Goal: Transaction & Acquisition: Obtain resource

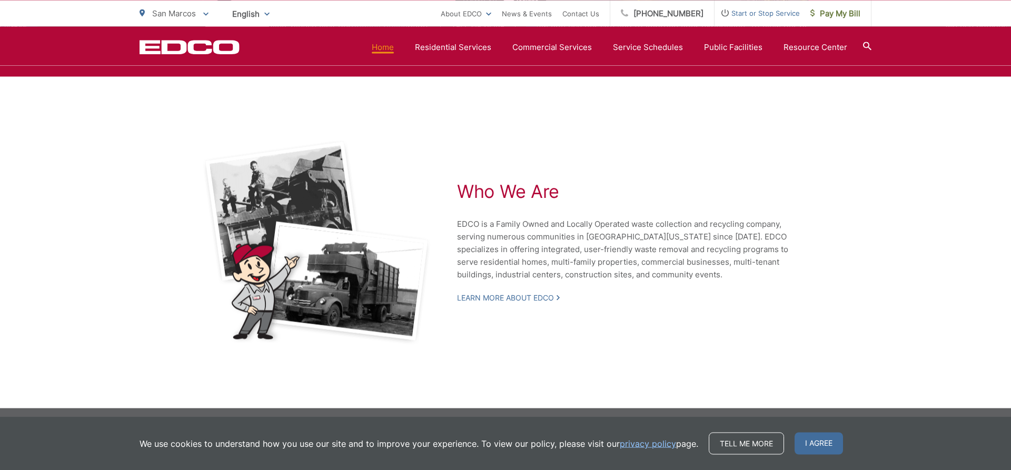
scroll to position [2260, 0]
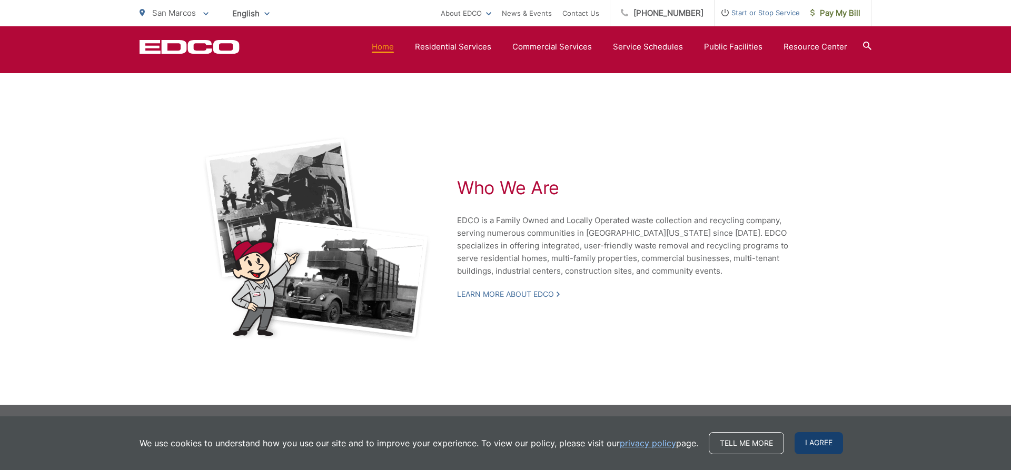
click at [823, 441] on span "I agree" at bounding box center [818, 443] width 48 height 22
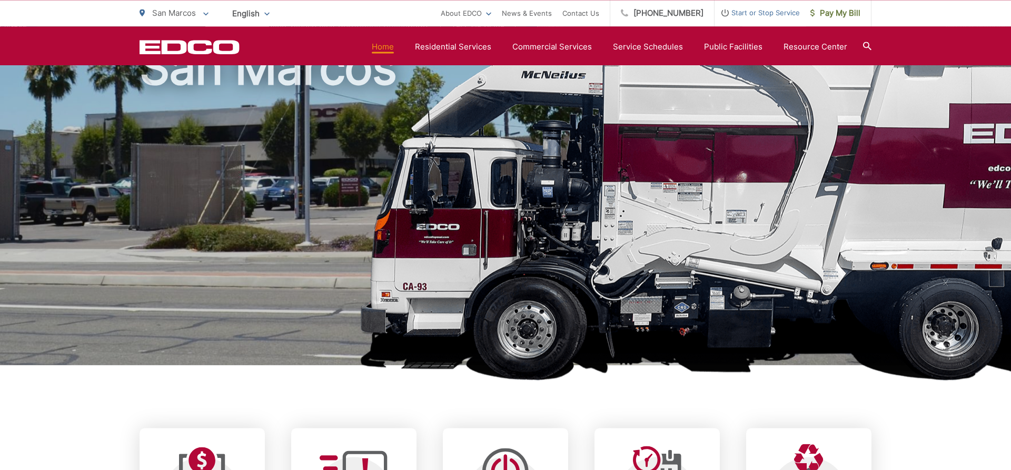
scroll to position [54, 0]
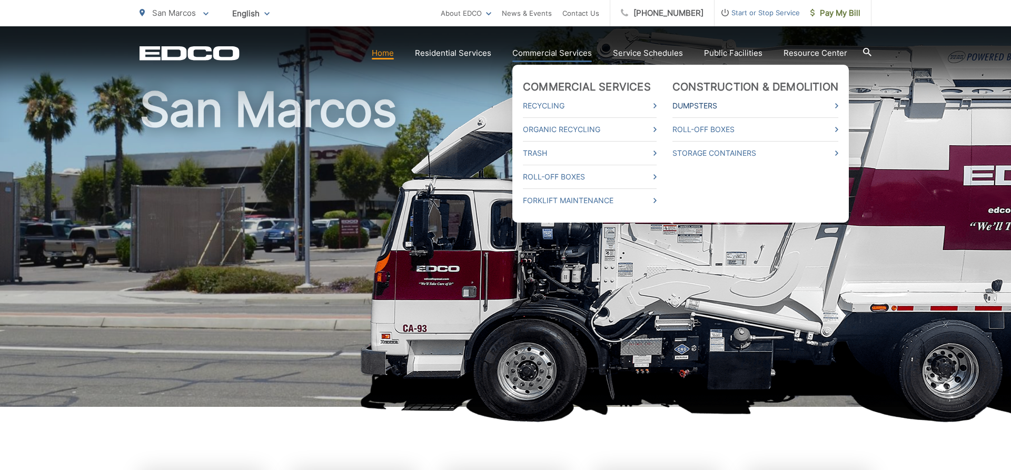
click at [740, 104] on link "Dumpsters" at bounding box center [755, 105] width 166 height 13
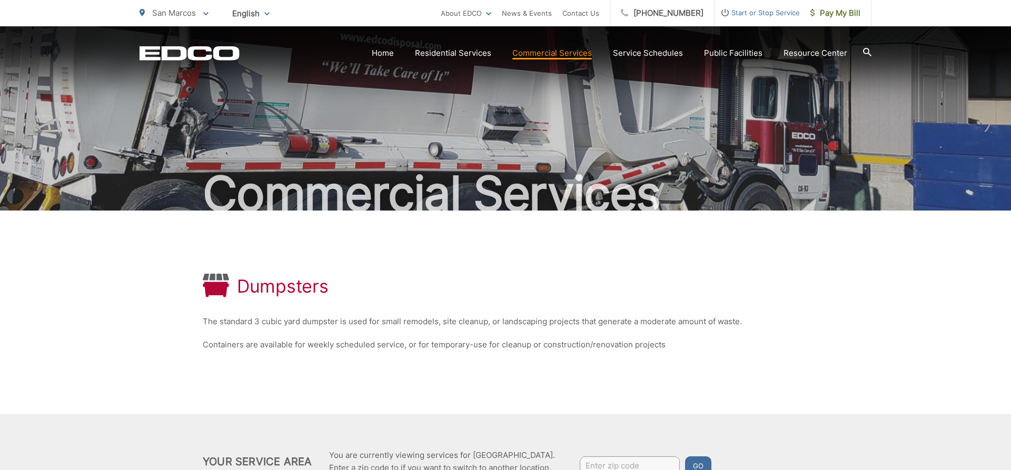
scroll to position [105, 0]
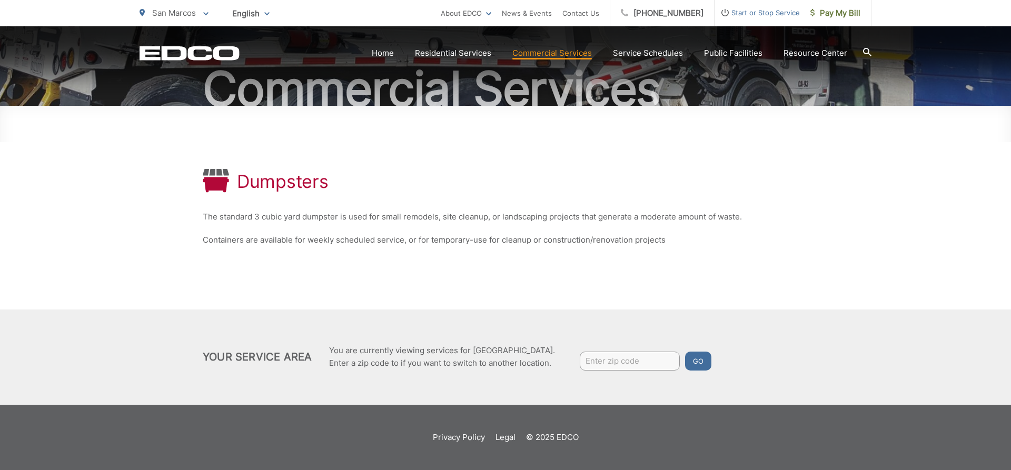
click at [639, 352] on input "Enter zip code" at bounding box center [630, 361] width 100 height 19
type input "92064"
click at [685, 352] on button "Go" at bounding box center [698, 361] width 26 height 19
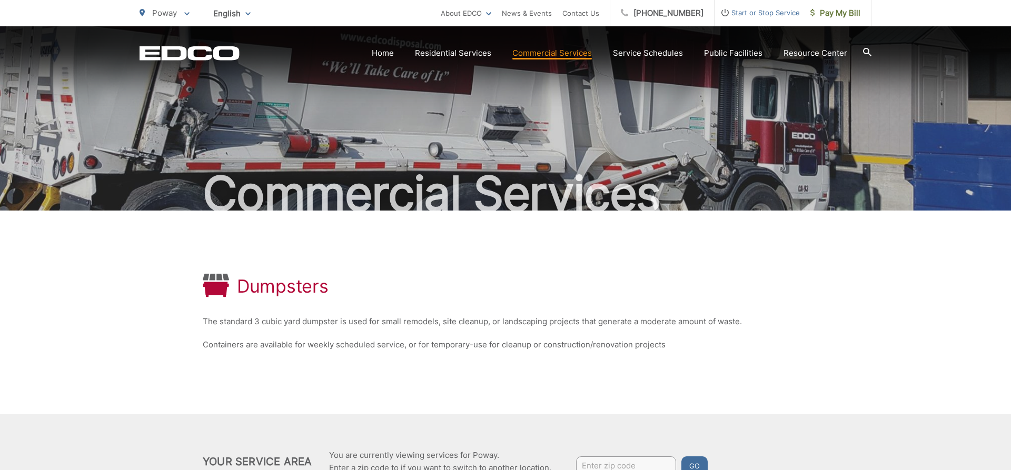
click at [693, 181] on h2 "Commercial Services" at bounding box center [505, 193] width 732 height 53
click at [495, 132] on div "Commercial Services" at bounding box center [505, 118] width 732 height 184
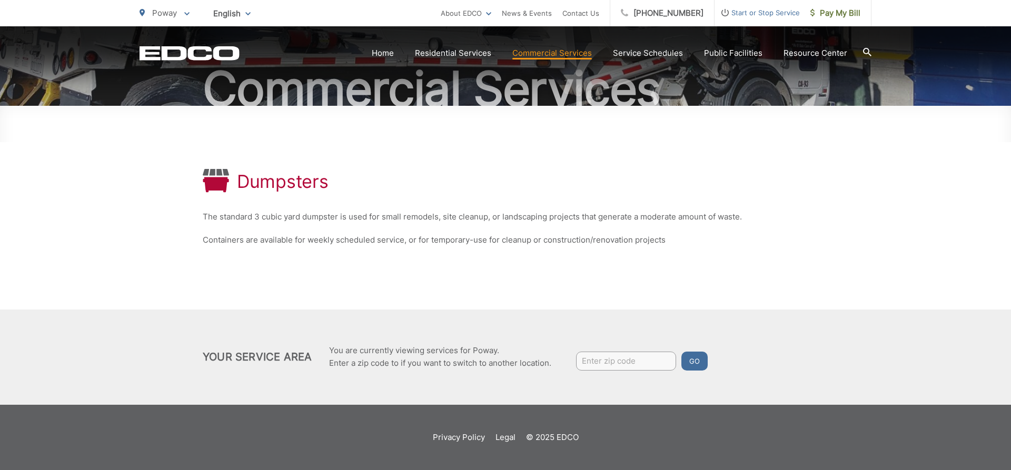
click at [641, 363] on input "Enter zip code" at bounding box center [626, 361] width 100 height 19
type input "92064"
click at [681, 352] on button "Go" at bounding box center [694, 361] width 26 height 19
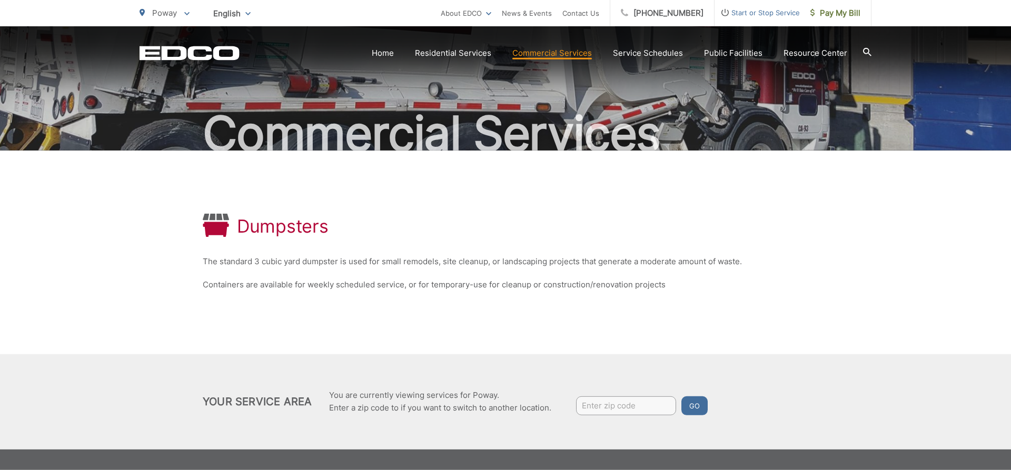
scroll to position [105, 0]
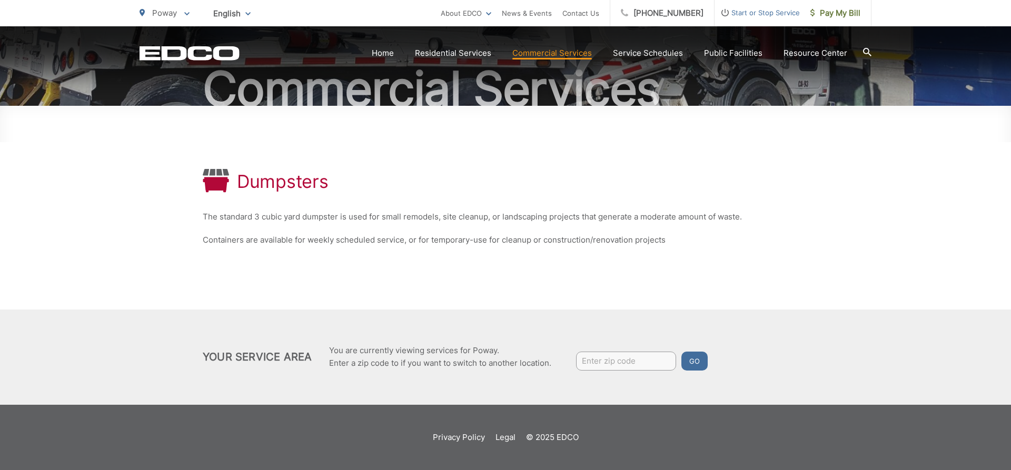
click at [607, 358] on input "Enter zip code" at bounding box center [626, 361] width 100 height 19
type input "92064"
click at [702, 366] on button "Go" at bounding box center [694, 361] width 26 height 19
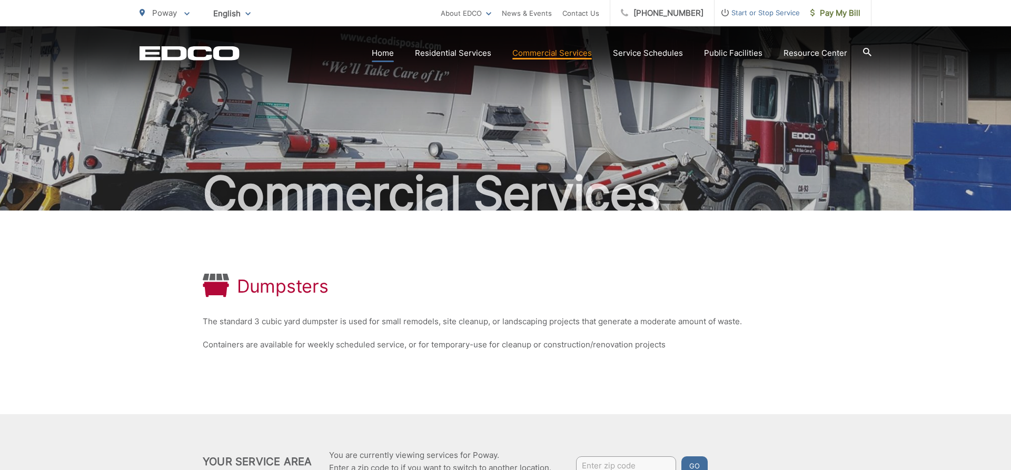
click at [388, 50] on link "Home" at bounding box center [383, 53] width 22 height 13
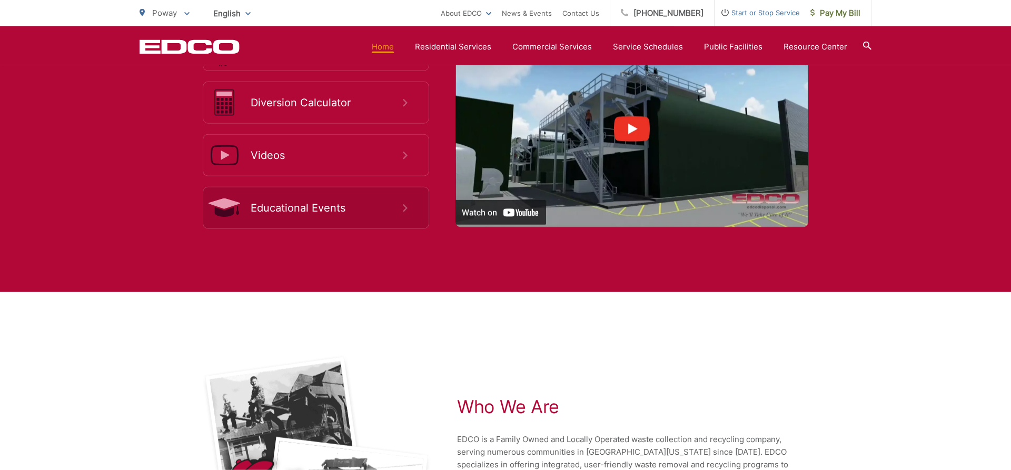
scroll to position [1938, 0]
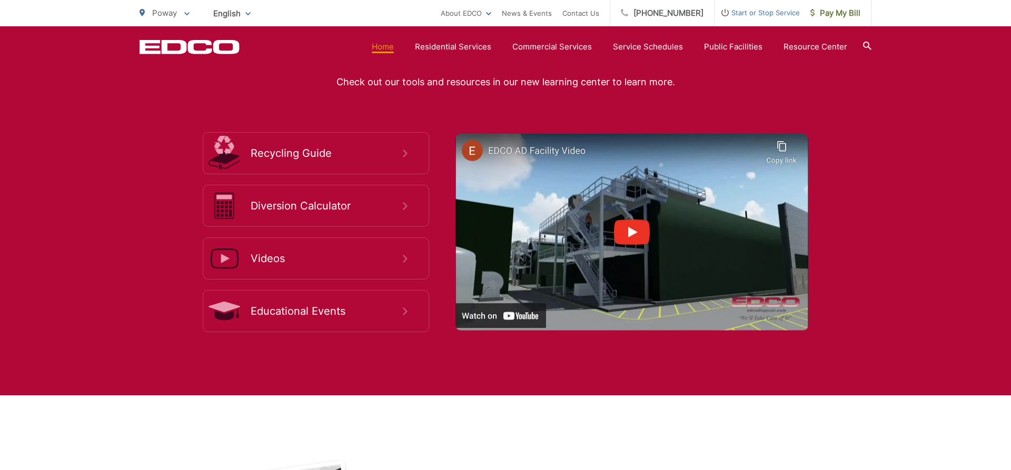
click at [981, 295] on div "Learn How to Dispose and Recycle Properly Check out our tools and resources in …" at bounding box center [505, 184] width 1011 height 421
